Goal: Transaction & Acquisition: Subscribe to service/newsletter

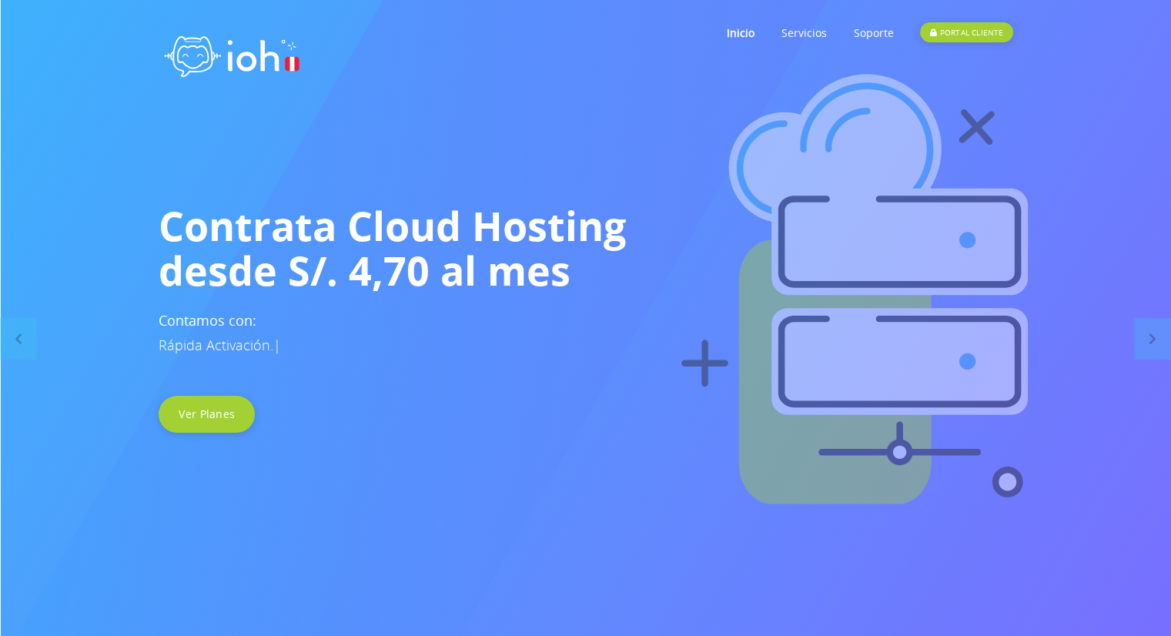
click at [221, 394] on div "Contrata Cloud Hosting desde S/. 4,70 al mes Contamos con: Rápida Activación. |…" at bounding box center [585, 317] width 877 height 229
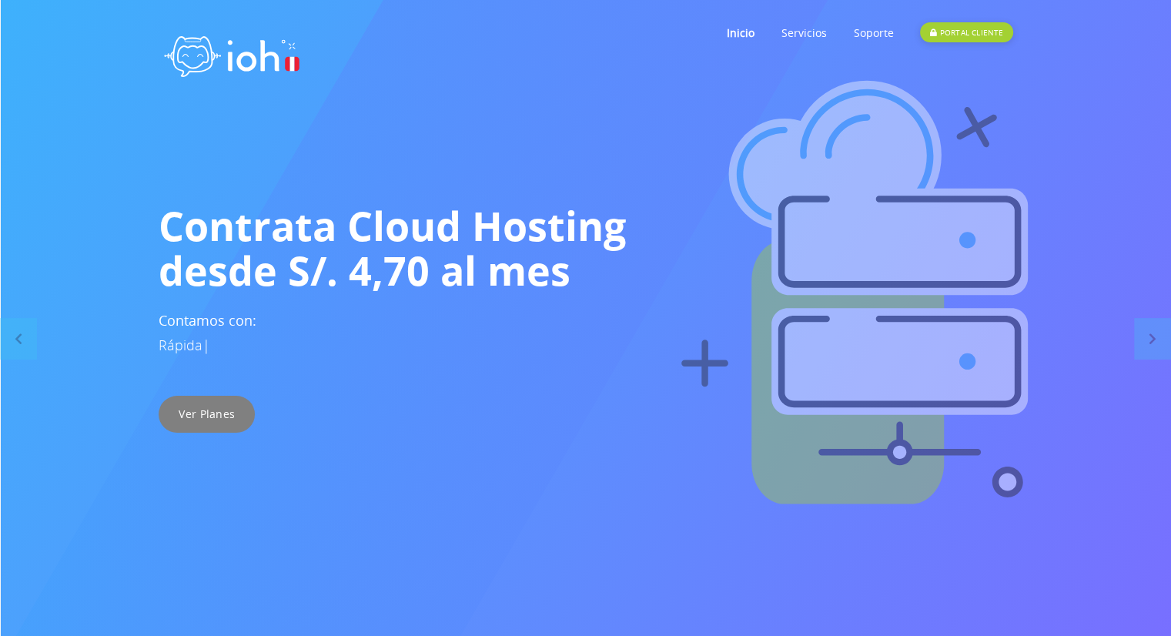
click at [213, 402] on link "Ver Planes" at bounding box center [207, 414] width 96 height 37
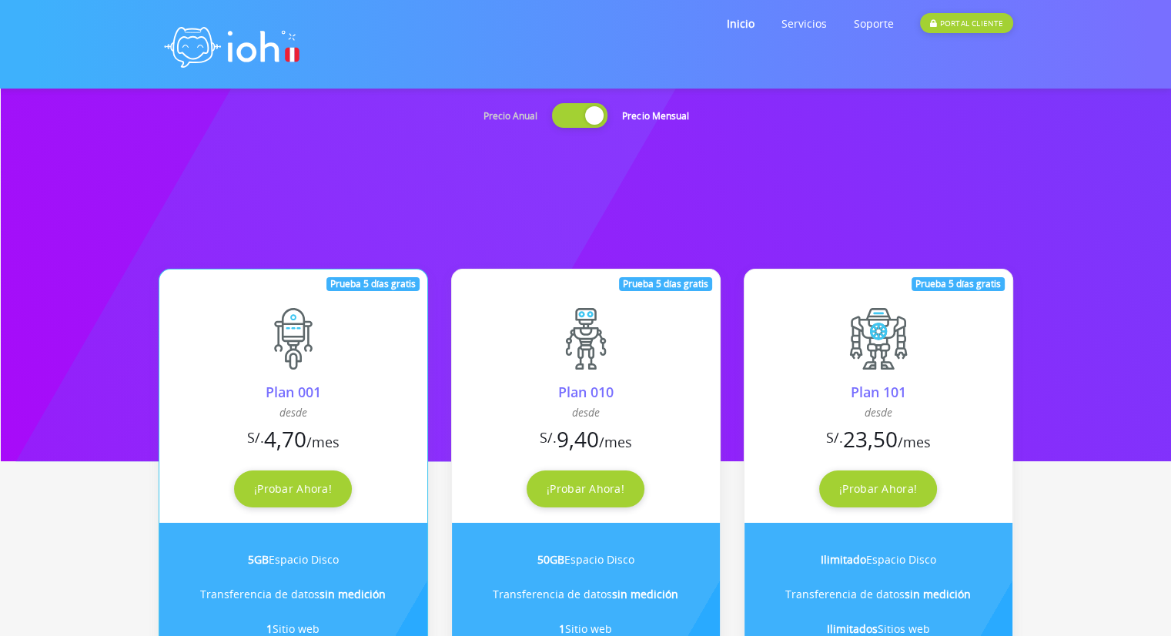
scroll to position [175, 0]
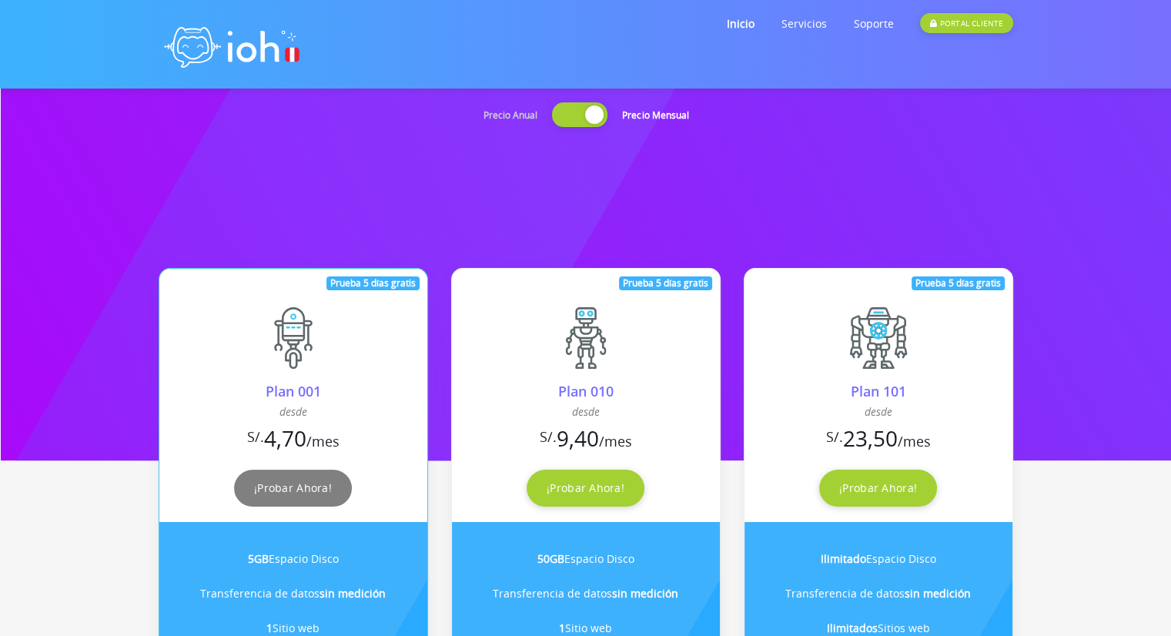
click at [302, 494] on link "¡Probar Ahora!" at bounding box center [293, 487] width 118 height 37
